Goal: Download file/media

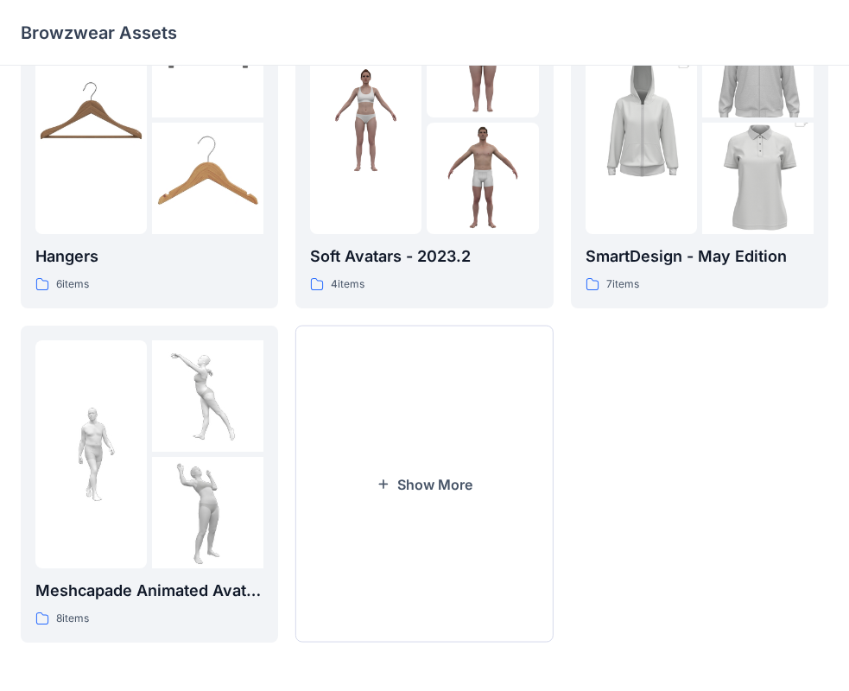
scroll to position [343, 0]
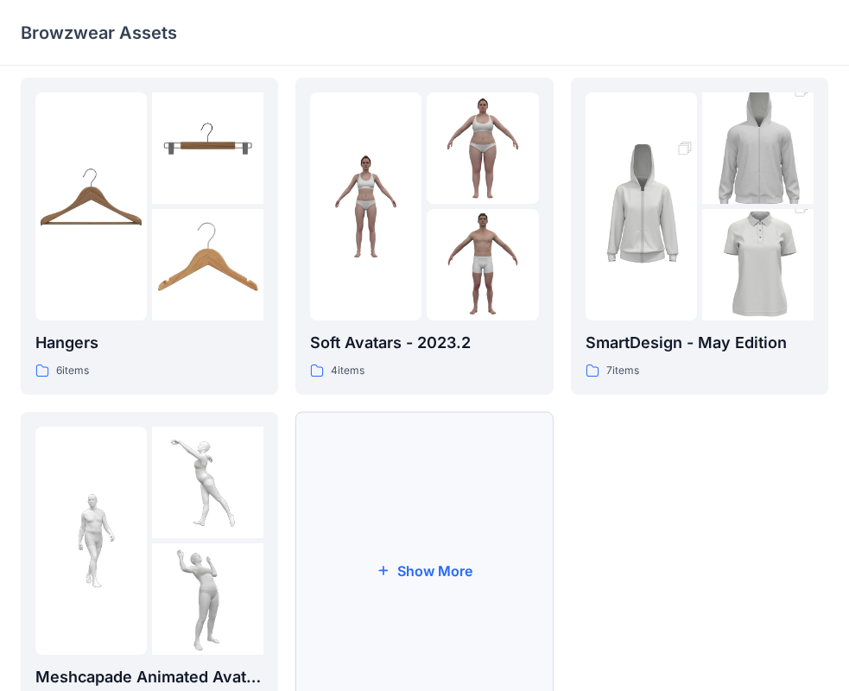
click at [391, 568] on button "Show More" at bounding box center [423, 570] width 257 height 317
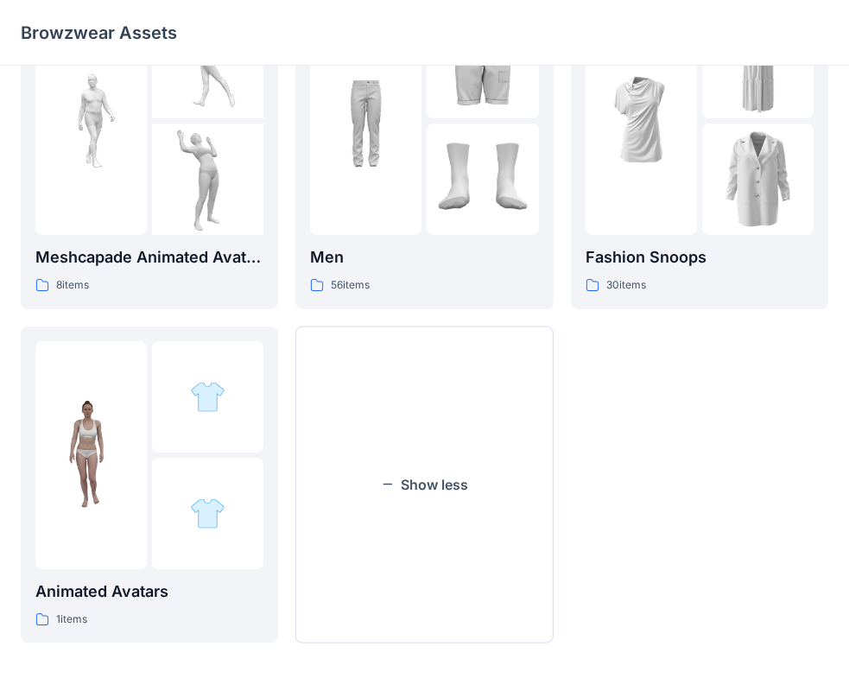
scroll to position [676, 0]
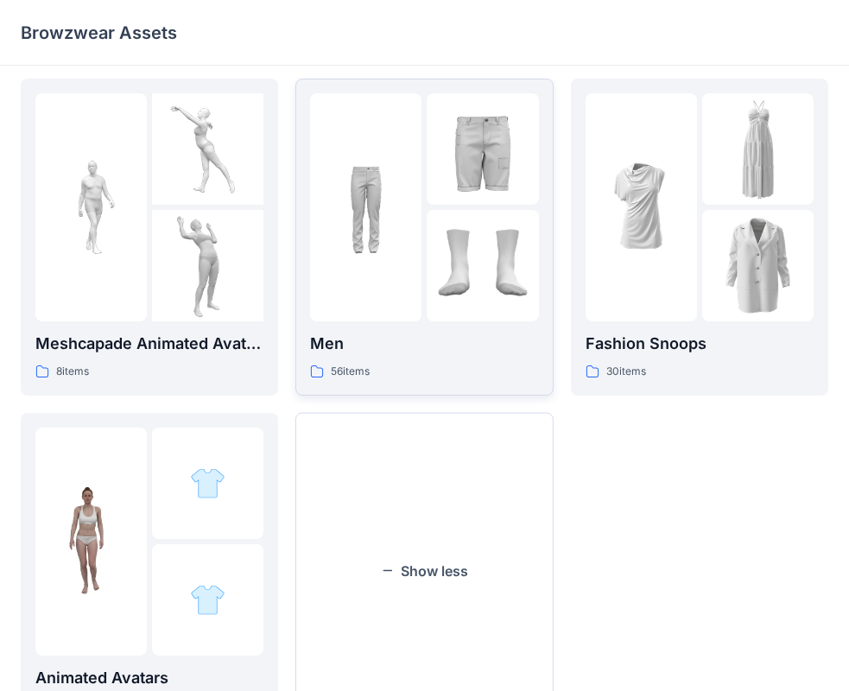
click at [419, 214] on img at bounding box center [365, 206] width 111 height 111
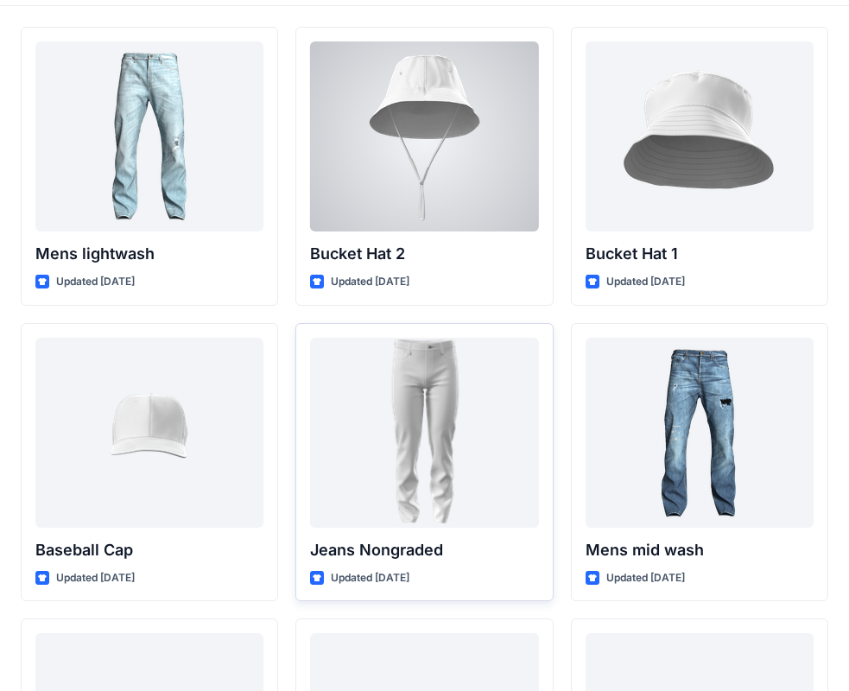
scroll to position [86, 0]
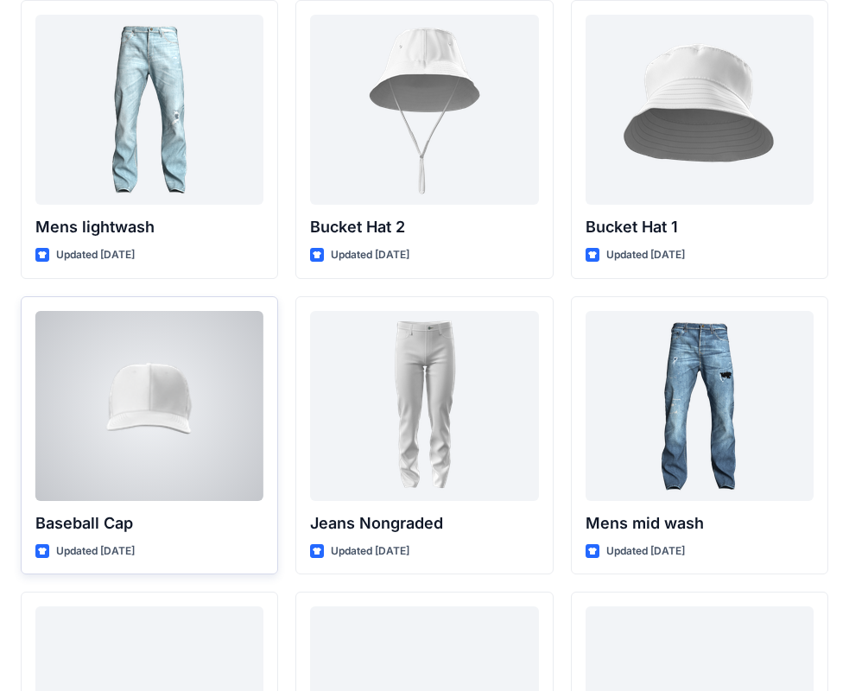
click at [206, 459] on div at bounding box center [149, 406] width 228 height 190
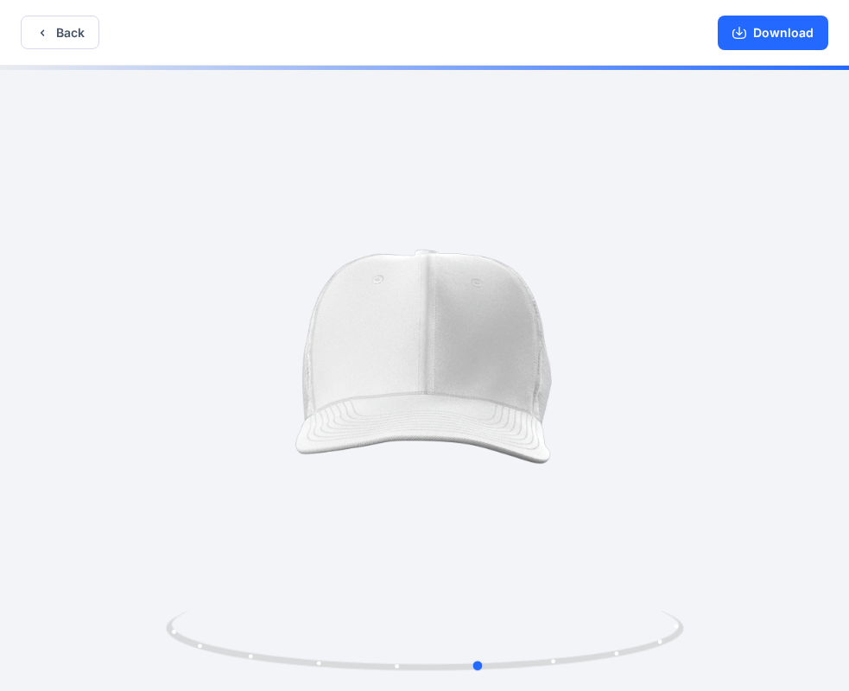
drag, startPoint x: 648, startPoint y: 410, endPoint x: 771, endPoint y: 416, distance: 123.7
click at [771, 417] on div at bounding box center [424, 380] width 849 height 629
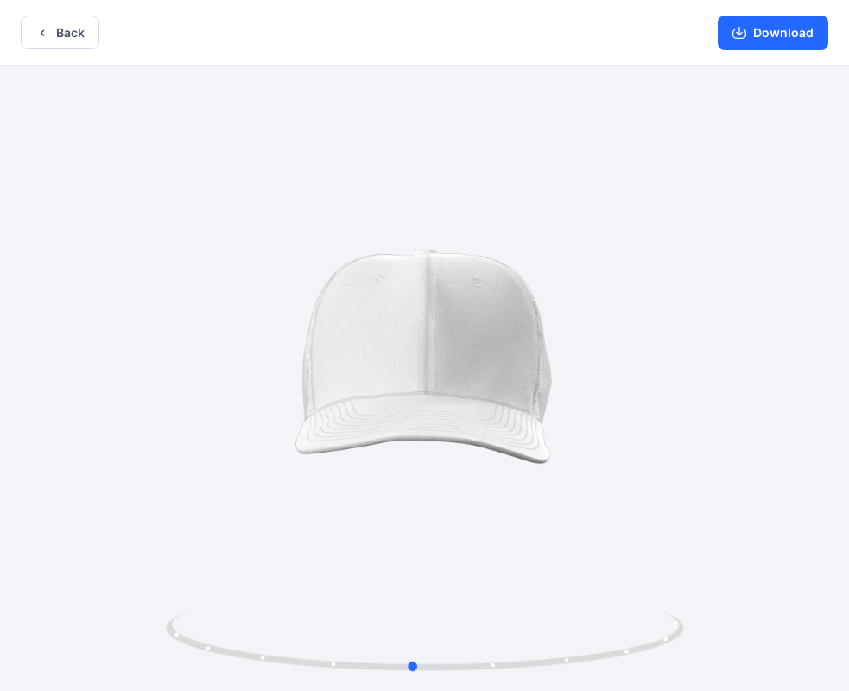
drag, startPoint x: 764, startPoint y: 415, endPoint x: 628, endPoint y: 429, distance: 136.4
click at [628, 429] on div at bounding box center [424, 380] width 849 height 629
click at [767, 26] on button "Download" at bounding box center [773, 33] width 111 height 35
click at [759, 37] on button "Download" at bounding box center [773, 33] width 111 height 35
click at [761, 37] on button "Download" at bounding box center [773, 33] width 111 height 35
